Goal: Information Seeking & Learning: Understand process/instructions

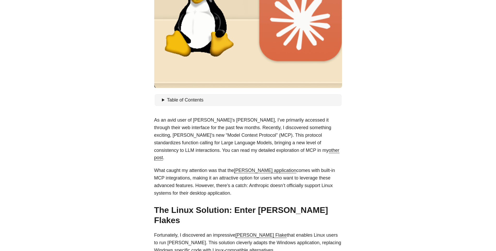
scroll to position [157, 0]
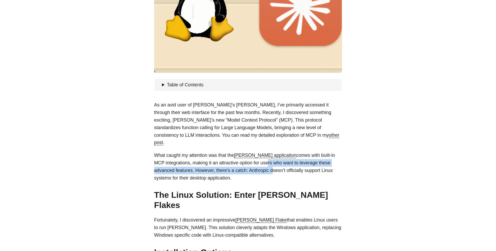
drag, startPoint x: 267, startPoint y: 158, endPoint x: 268, endPoint y: 165, distance: 7.4
click at [268, 165] on p "What caught my attention was that the [PERSON_NAME] application comes with buil…" at bounding box center [248, 167] width 188 height 30
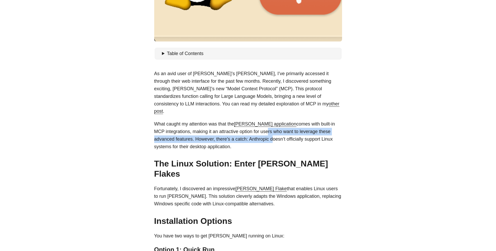
scroll to position [219, 0]
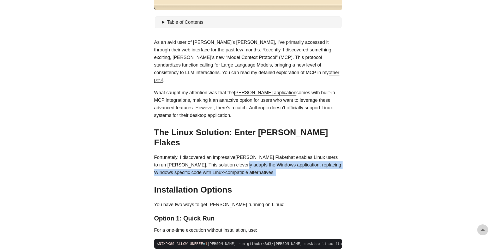
drag, startPoint x: 208, startPoint y: 149, endPoint x: 239, endPoint y: 159, distance: 32.4
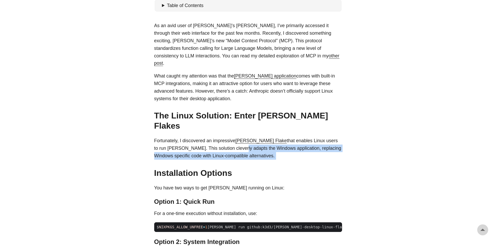
scroll to position [251, 0]
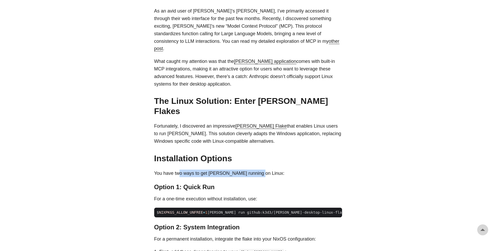
drag, startPoint x: 180, startPoint y: 157, endPoint x: 258, endPoint y: 156, distance: 77.3
click at [258, 170] on p "You have two ways to get [PERSON_NAME] running on Linux:" at bounding box center [248, 174] width 188 height 8
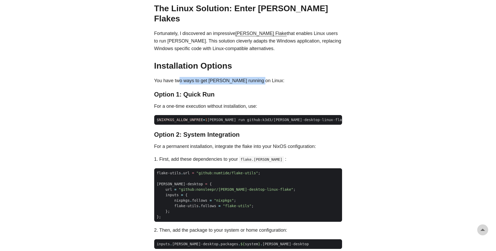
scroll to position [345, 0]
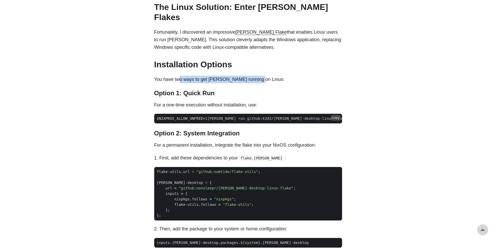
click at [334, 115] on button "copy" at bounding box center [336, 118] width 10 height 6
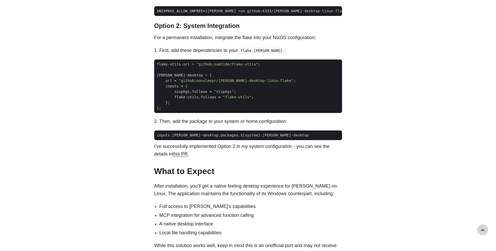
scroll to position [439, 0]
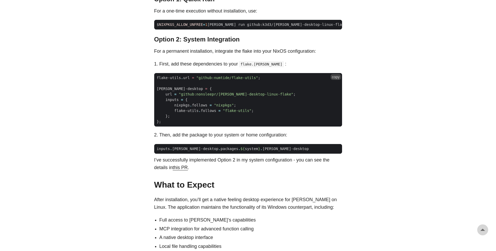
click at [334, 74] on button "copy" at bounding box center [336, 77] width 10 height 6
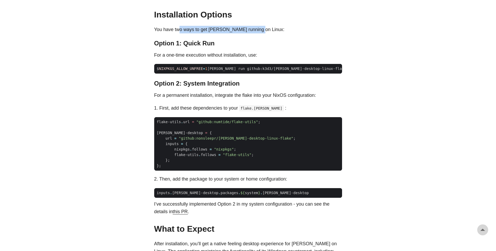
scroll to position [376, 0]
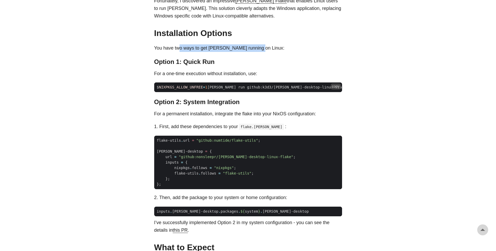
click at [336, 84] on button "copy" at bounding box center [336, 87] width 10 height 6
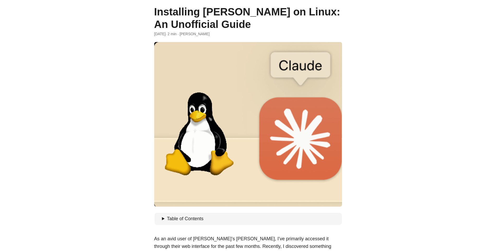
scroll to position [0, 0]
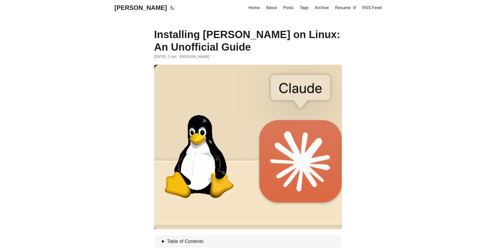
drag, startPoint x: 252, startPoint y: 47, endPoint x: 155, endPoint y: 41, distance: 97.1
copy h1 "Installing [PERSON_NAME] on Linux: An Unofficial Guide"
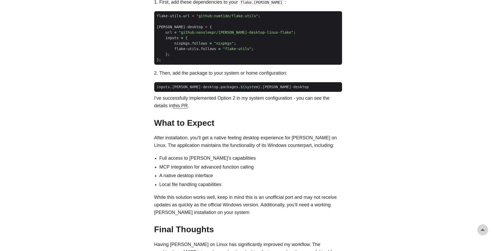
scroll to position [501, 0]
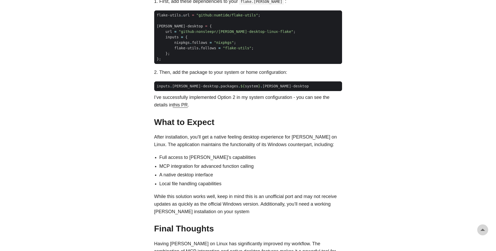
click at [380, 161] on body "[PERSON_NAME] Home About Posts Tags Archive Resume" at bounding box center [248, 4] width 496 height 1011
drag, startPoint x: 208, startPoint y: 120, endPoint x: 243, endPoint y: 119, distance: 34.8
click at [243, 133] on p "After installation, you’ll get a native feeling desktop experience for [PERSON_…" at bounding box center [248, 140] width 188 height 15
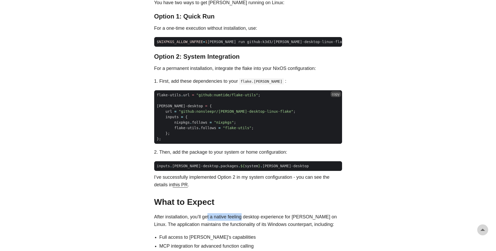
scroll to position [436, 0]
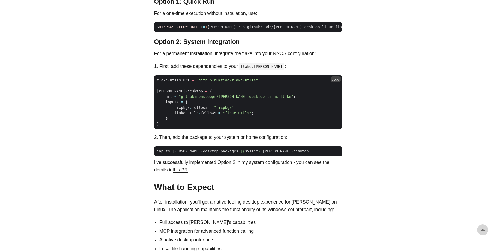
click at [268, 100] on span "inputs = {" at bounding box center [248, 102] width 188 height 5
click at [337, 77] on button "copy" at bounding box center [336, 80] width 10 height 6
